Goal: Find specific page/section: Find specific page/section

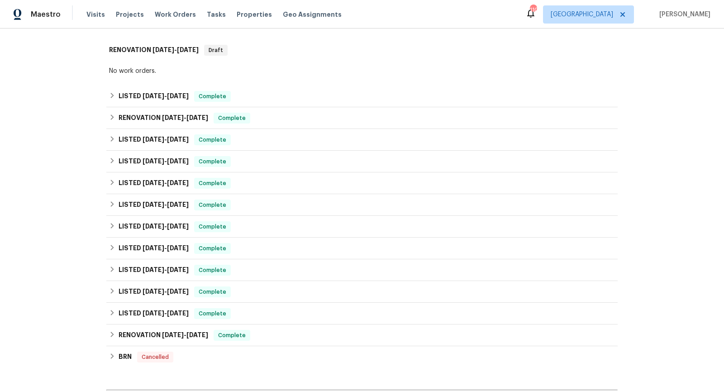
scroll to position [138, 0]
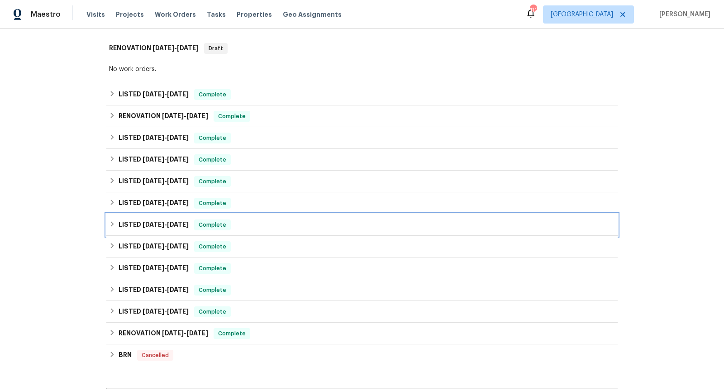
click at [264, 226] on div "LISTED [DATE] - [DATE] Complete" at bounding box center [362, 224] width 506 height 11
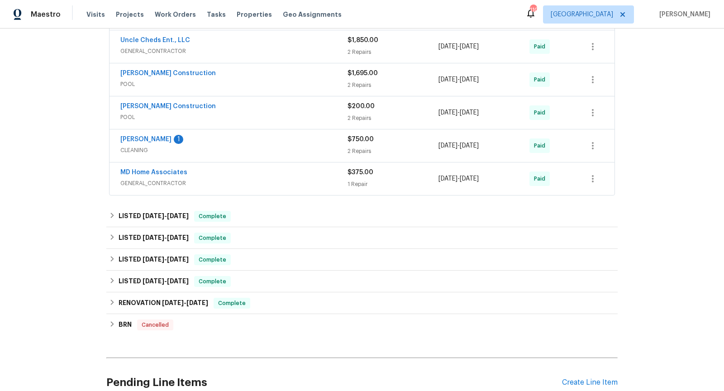
scroll to position [394, 0]
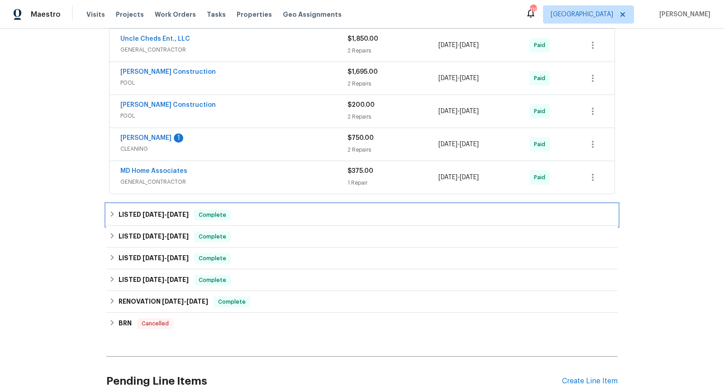
click at [266, 209] on div "LISTED [DATE] - [DATE] Complete" at bounding box center [362, 214] width 506 height 11
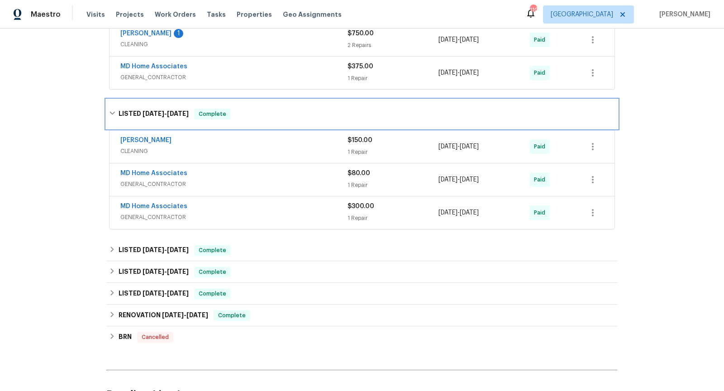
scroll to position [571, 0]
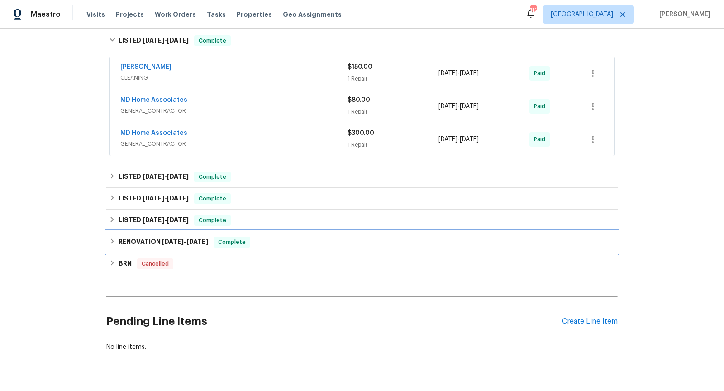
click at [273, 237] on div "RENOVATION [DATE] - [DATE] Complete" at bounding box center [362, 242] width 506 height 11
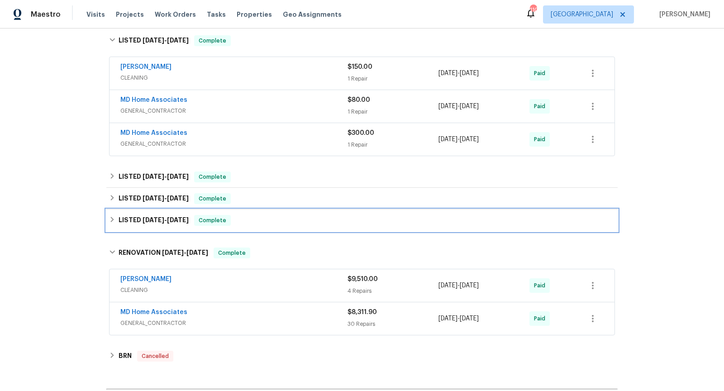
click at [290, 220] on div "LISTED [DATE] - [DATE] Complete" at bounding box center [362, 220] width 506 height 11
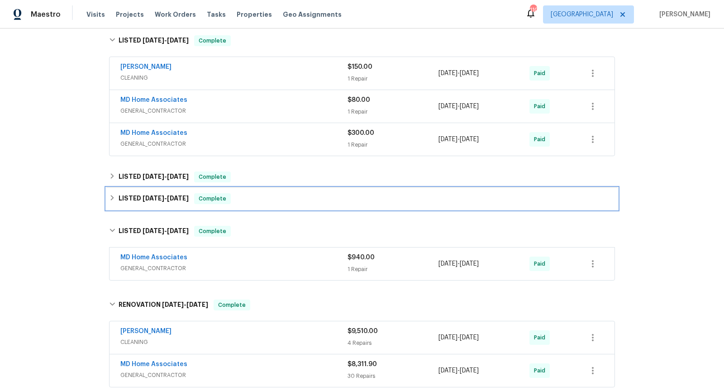
click at [303, 199] on div "LISTED [DATE] - [DATE] Complete" at bounding box center [362, 198] width 506 height 11
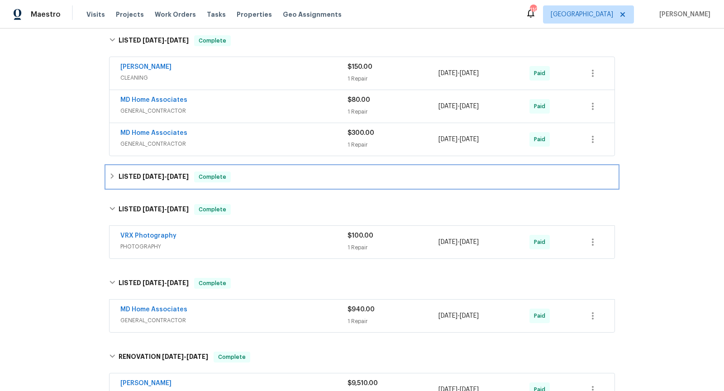
click at [320, 181] on div "LISTED [DATE] - [DATE] Complete" at bounding box center [361, 177] width 511 height 22
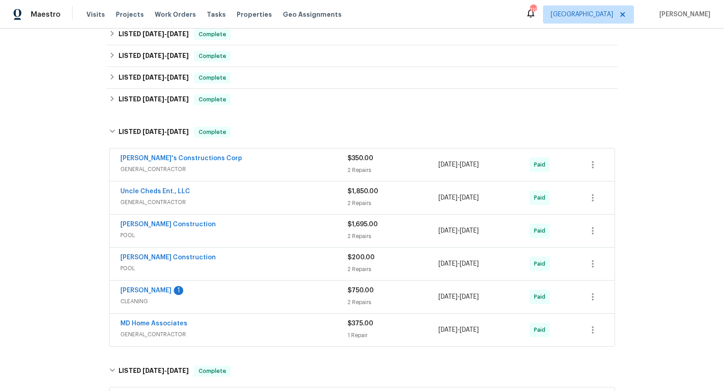
scroll to position [220, 0]
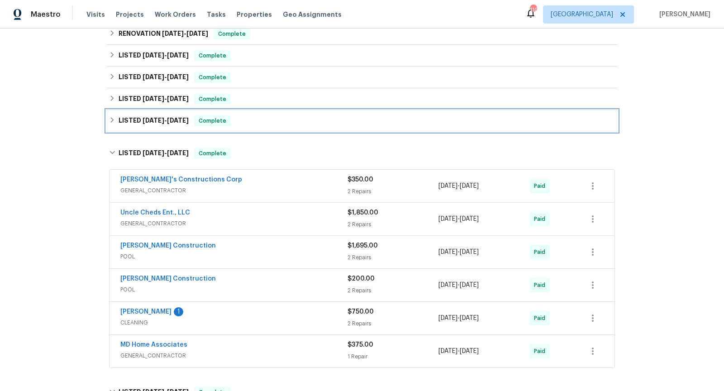
click at [318, 118] on div "LISTED [DATE] - [DATE] Complete" at bounding box center [362, 120] width 506 height 11
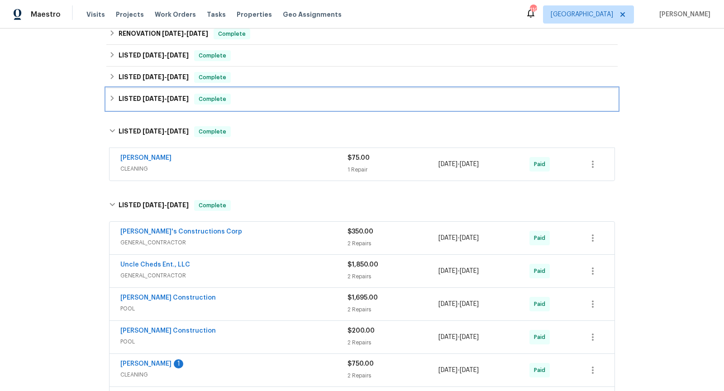
click at [324, 102] on div "LISTED [DATE] - [DATE] Complete" at bounding box center [362, 99] width 506 height 11
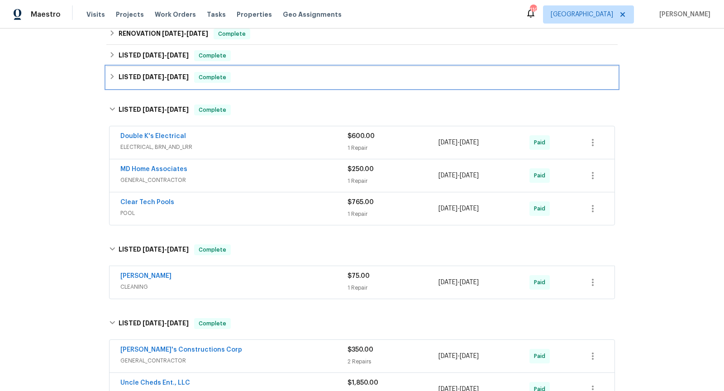
click at [337, 86] on div "LISTED [DATE] - [DATE] Complete" at bounding box center [361, 78] width 511 height 22
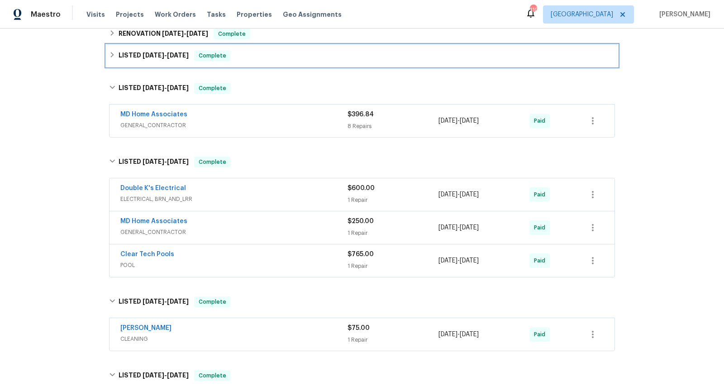
click at [343, 65] on div "LISTED [DATE] - [DATE] Complete" at bounding box center [361, 56] width 511 height 22
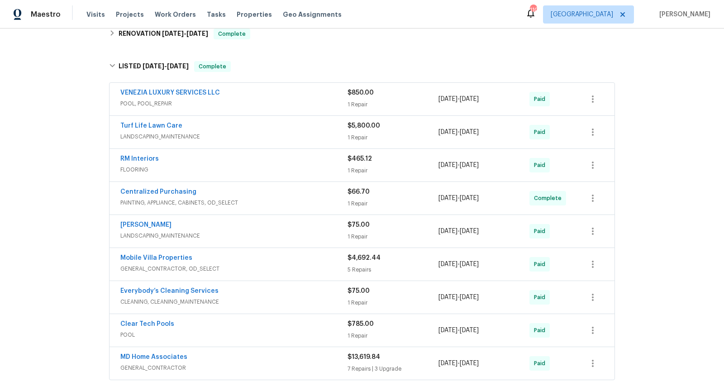
click at [307, 136] on span "LANDSCAPING_MAINTENANCE" at bounding box center [233, 136] width 227 height 9
